Goal: Check status: Check status

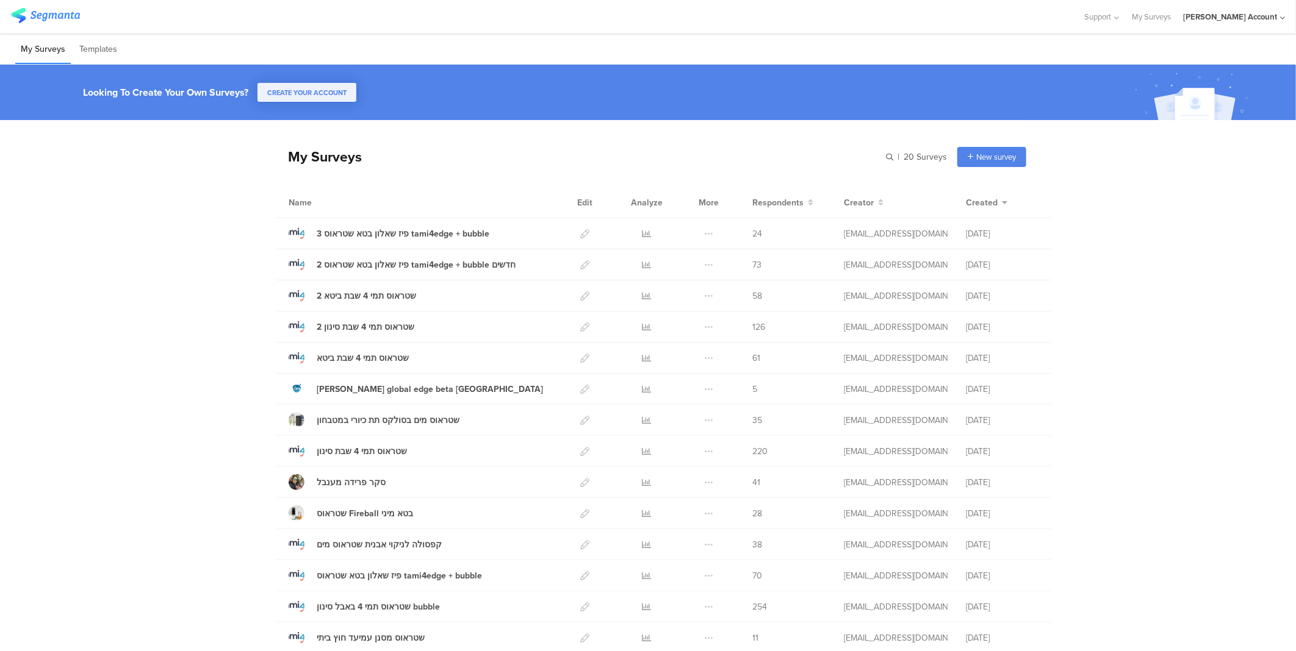
scroll to position [269, 0]
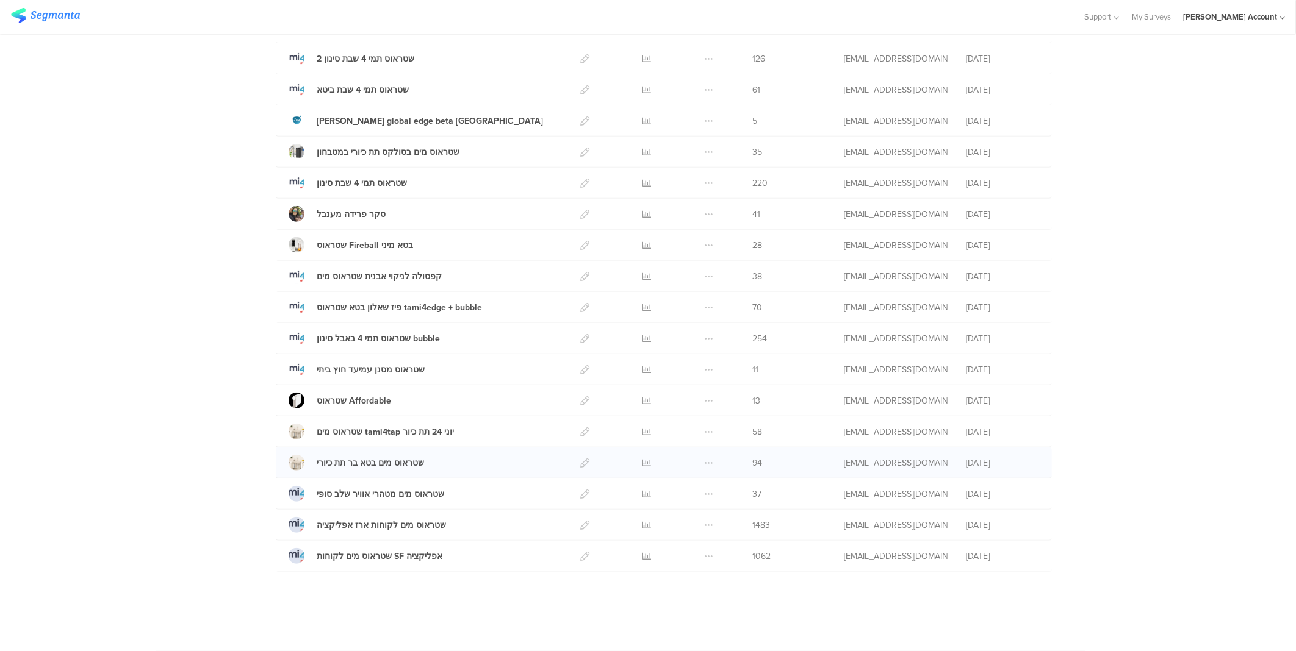
click at [636, 461] on div at bounding box center [646, 463] width 37 height 30
click at [642, 461] on icon at bounding box center [646, 463] width 9 height 9
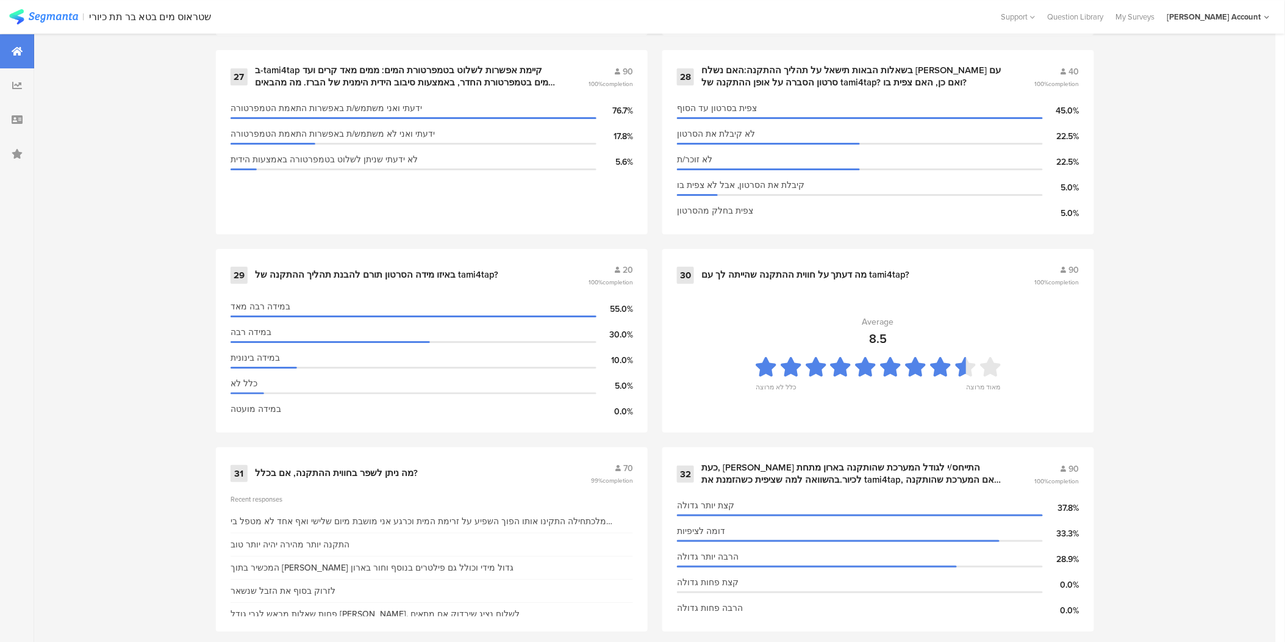
scroll to position [3117, 0]
